Goal: Find specific page/section: Find specific page/section

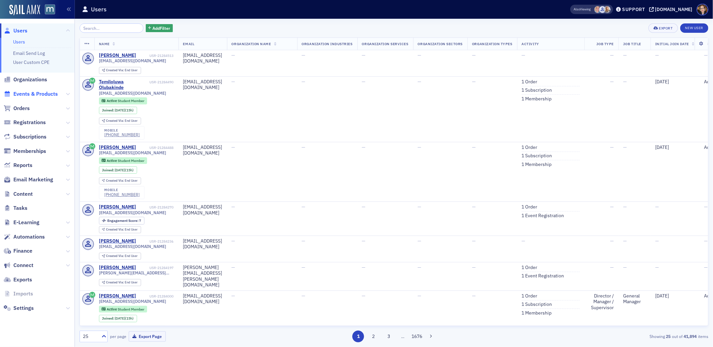
click at [21, 94] on span "Events & Products" at bounding box center [35, 93] width 44 height 7
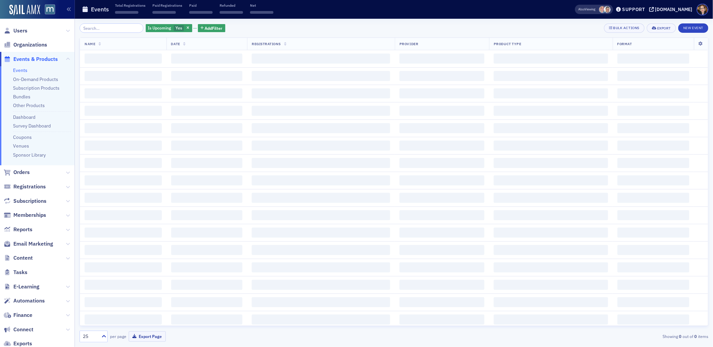
click at [106, 28] on input "search" at bounding box center [112, 27] width 64 height 9
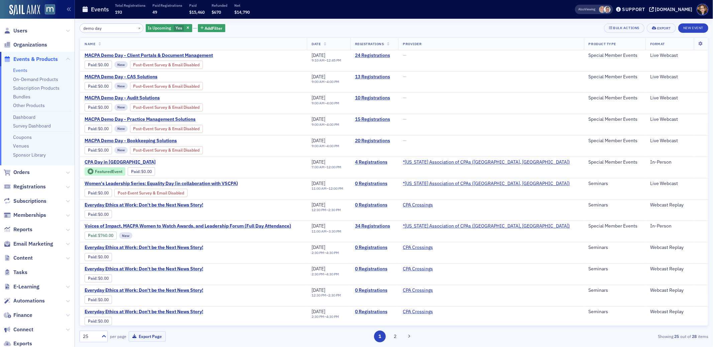
type input "demo day"
